Goal: Transaction & Acquisition: Purchase product/service

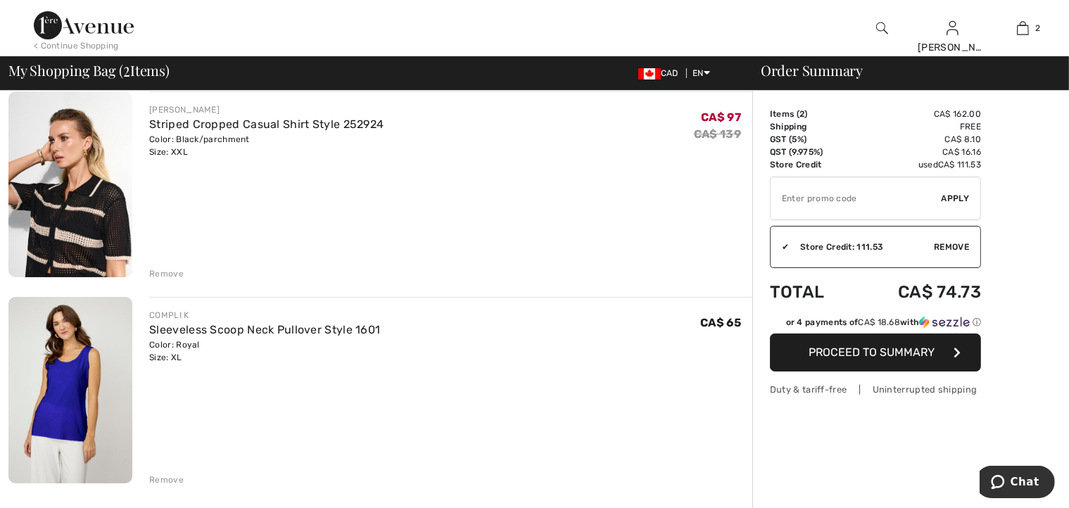
scroll to position [70, 0]
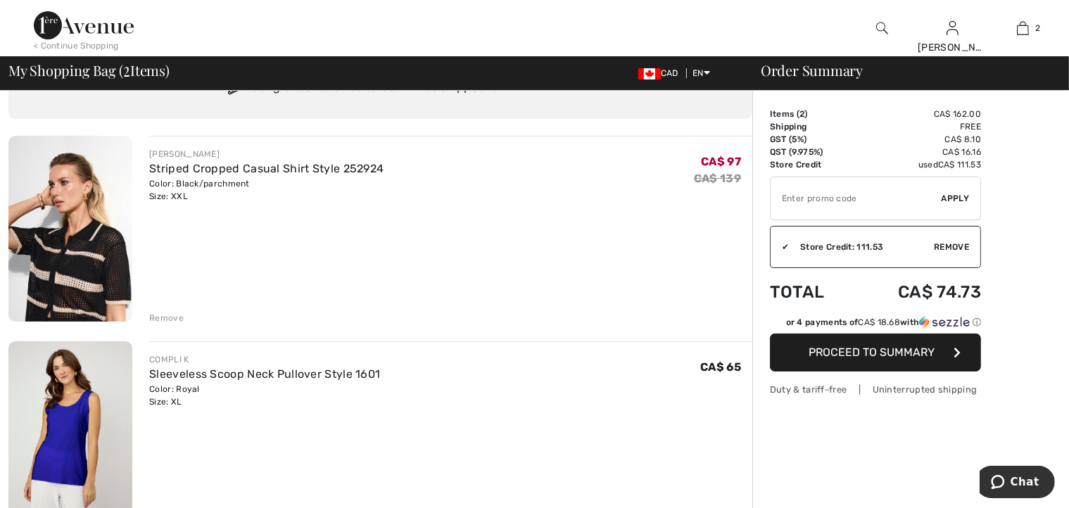
click at [881, 354] on span "Proceed to Summary" at bounding box center [872, 351] width 126 height 13
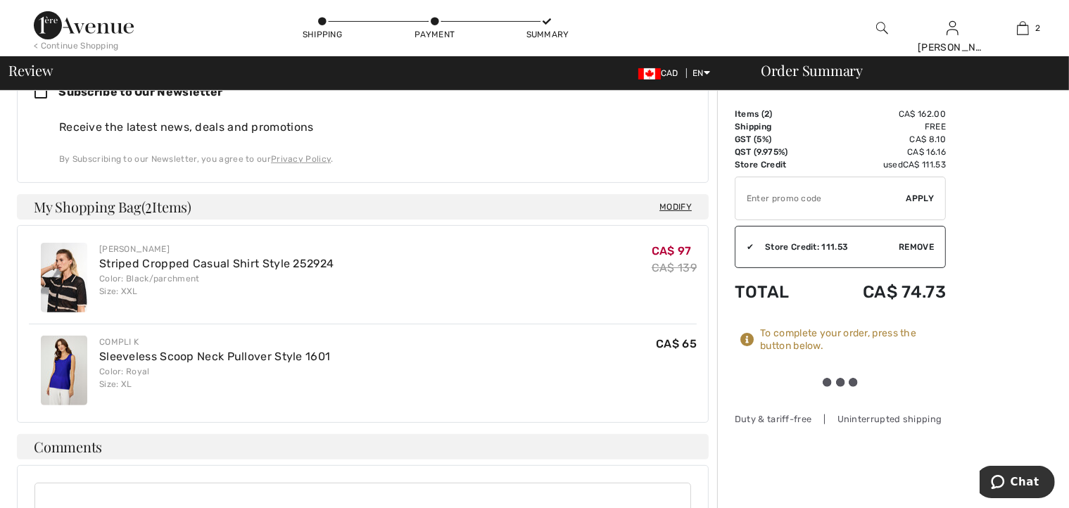
scroll to position [563, 0]
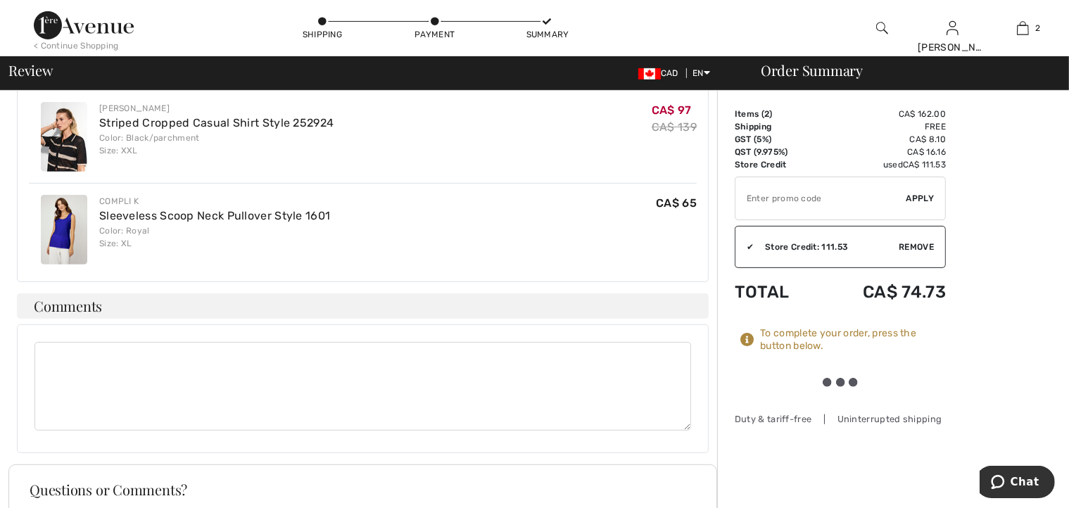
click at [844, 381] on div at bounding box center [839, 382] width 39 height 9
click at [791, 345] on div "To complete your order, press the button below." at bounding box center [853, 339] width 186 height 25
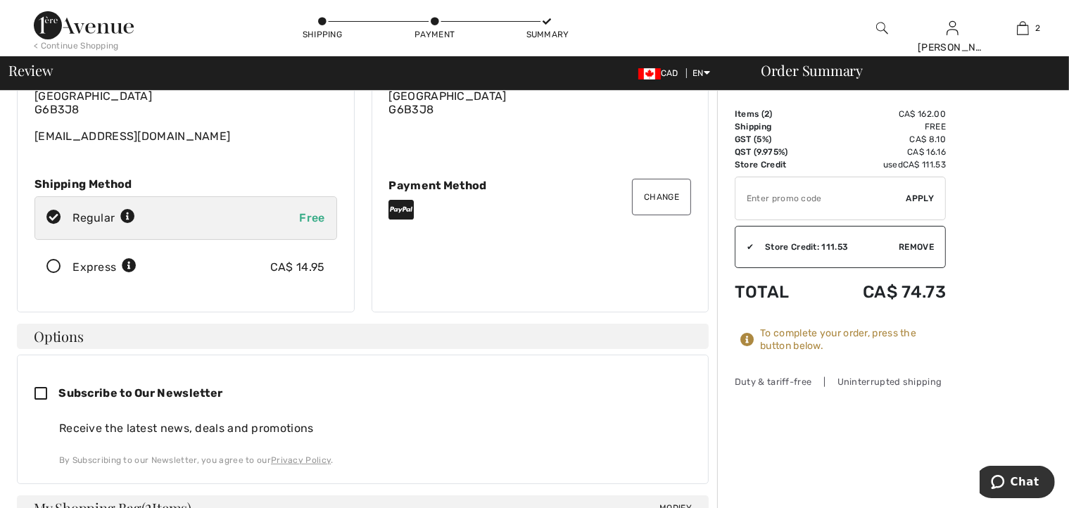
scroll to position [103, 0]
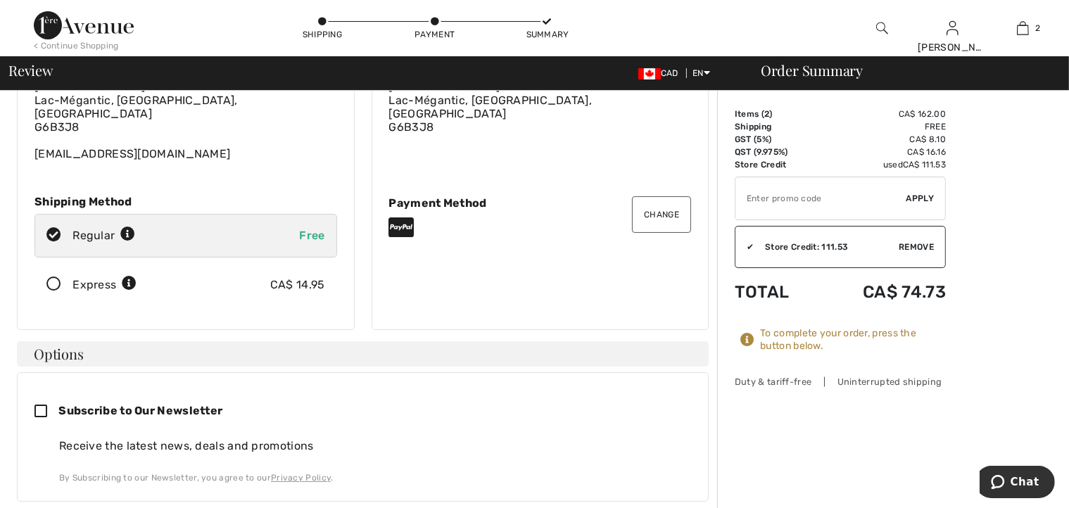
click at [793, 345] on div "To complete your order, press the button below." at bounding box center [853, 339] width 186 height 25
click at [746, 339] on icon at bounding box center [747, 340] width 14 height 14
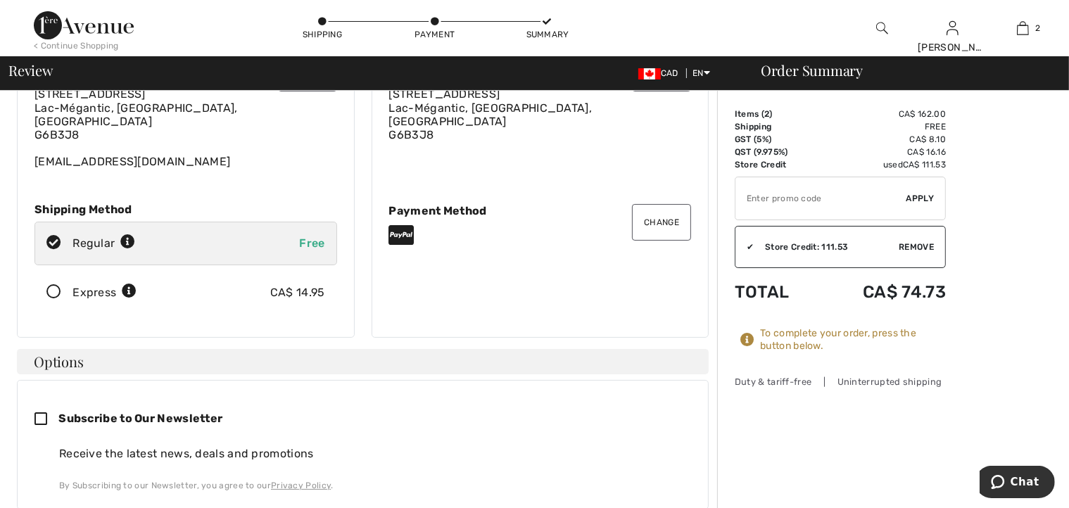
scroll to position [0, 0]
